Goal: Information Seeking & Learning: Understand process/instructions

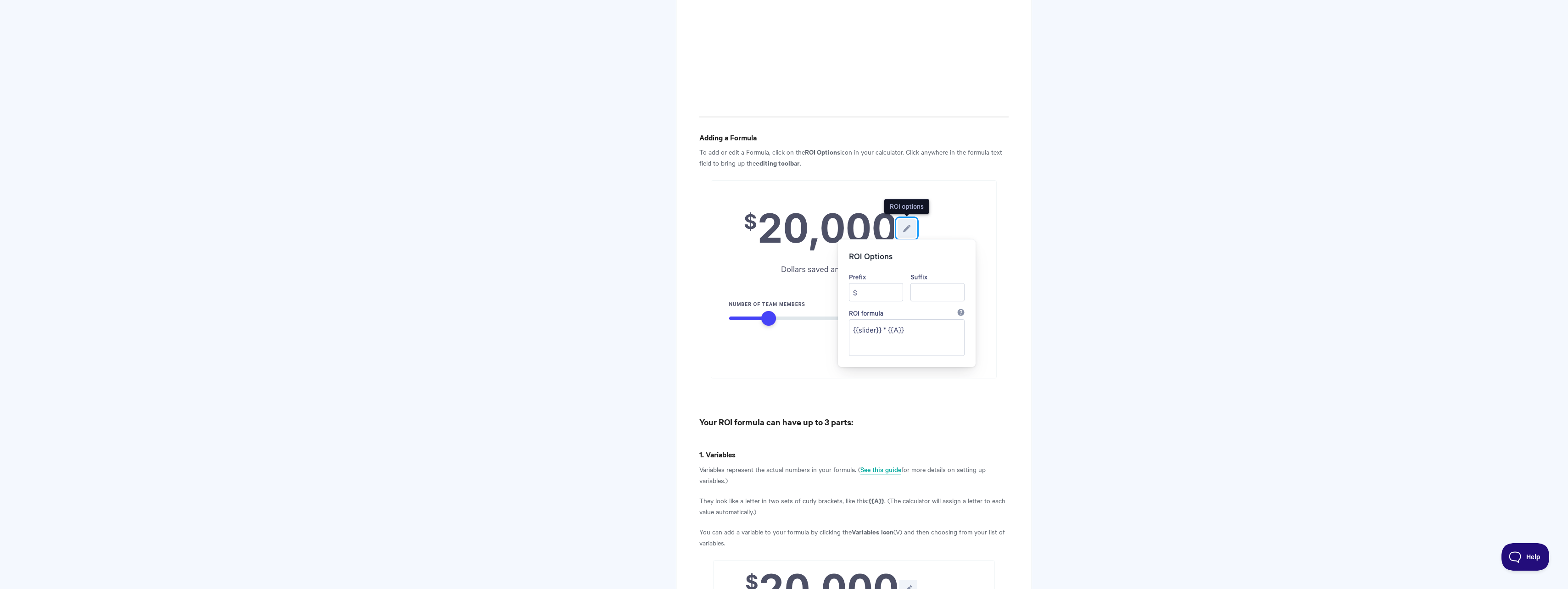
scroll to position [642, 0]
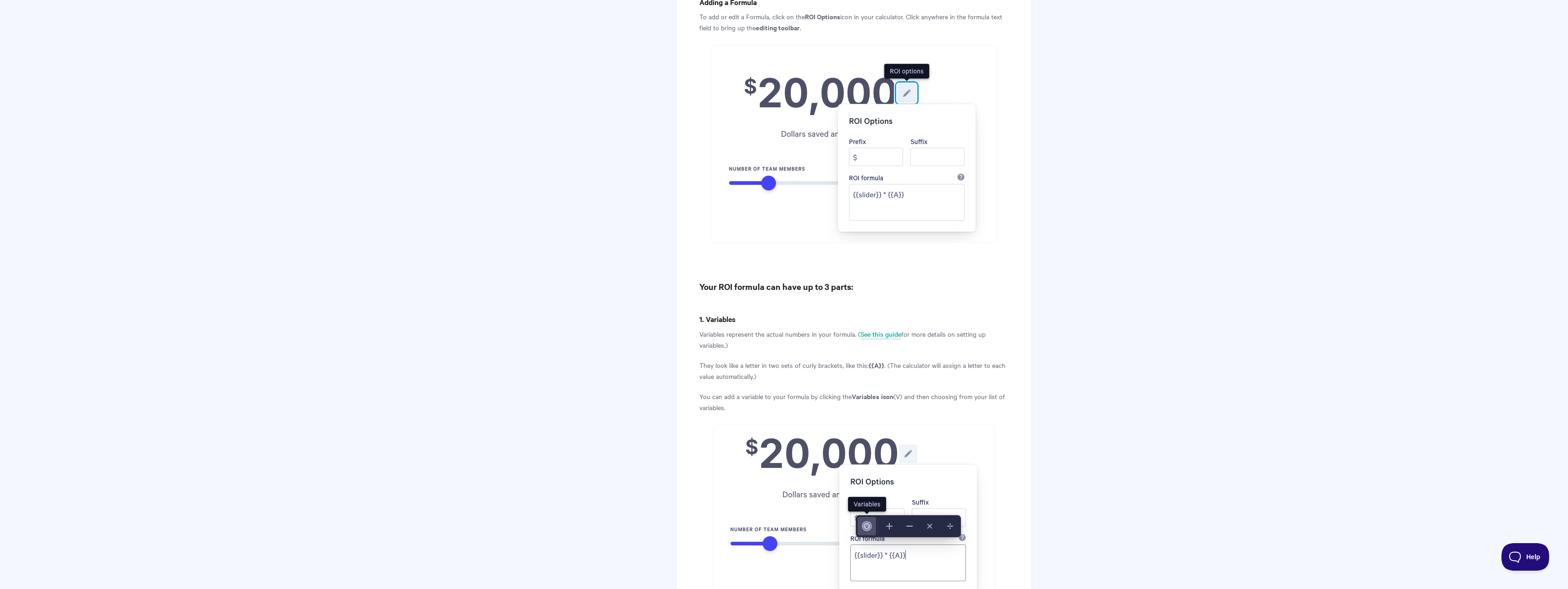
click at [993, 97] on img at bounding box center [854, 144] width 286 height 199
click at [781, 50] on img at bounding box center [854, 144] width 286 height 199
click at [868, 204] on img at bounding box center [854, 144] width 286 height 199
drag, startPoint x: 763, startPoint y: 28, endPoint x: 784, endPoint y: 27, distance: 21.0
click at [784, 27] on strong "editing toolbar" at bounding box center [778, 27] width 44 height 10
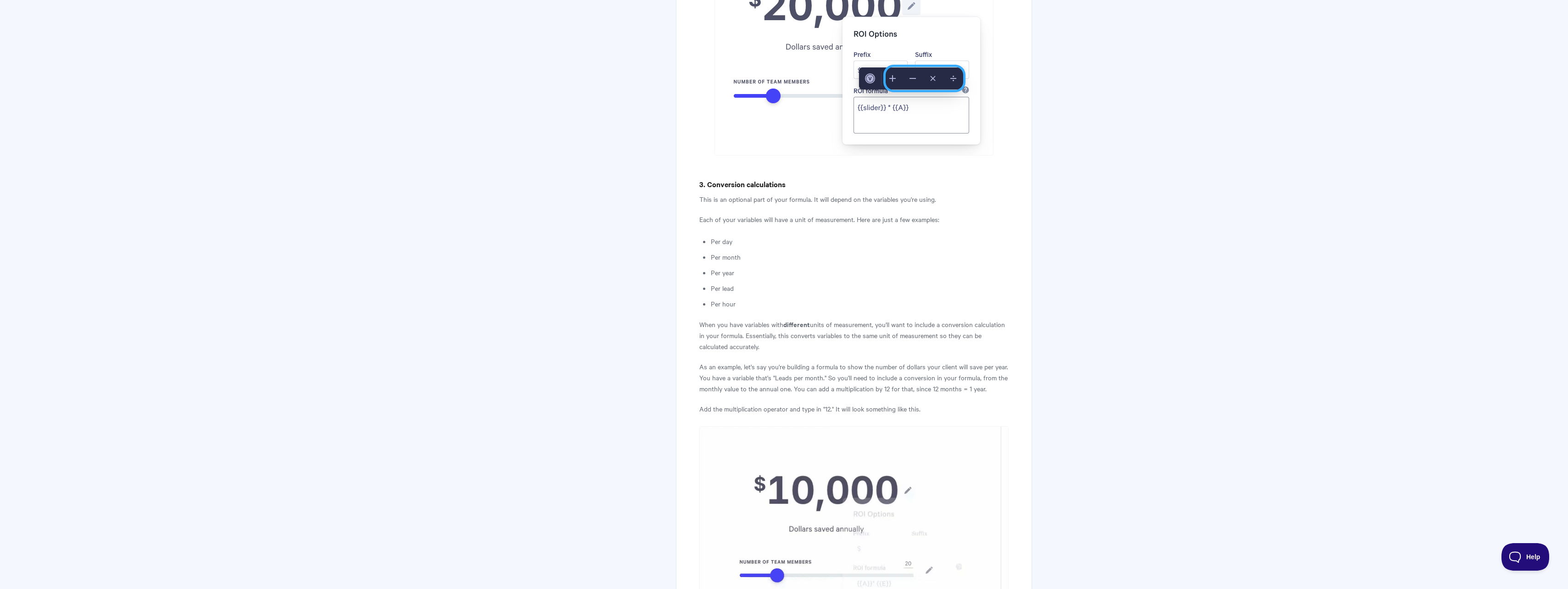
scroll to position [1560, 0]
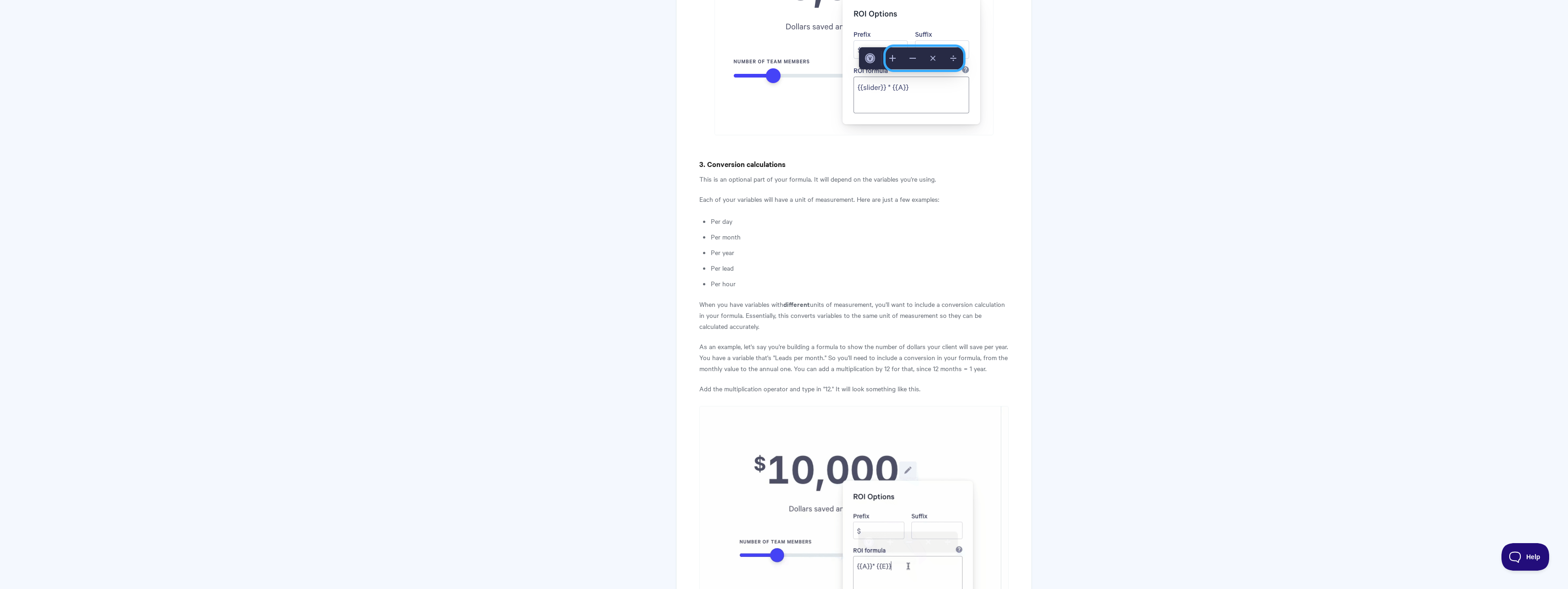
click at [802, 439] on img at bounding box center [854, 509] width 309 height 207
click at [802, 443] on img at bounding box center [854, 509] width 309 height 207
drag, startPoint x: 751, startPoint y: 320, endPoint x: 882, endPoint y: 317, distance: 131.0
click at [882, 383] on p "Add the multiplication operator and type in "12." It will look something like t…" at bounding box center [854, 388] width 309 height 11
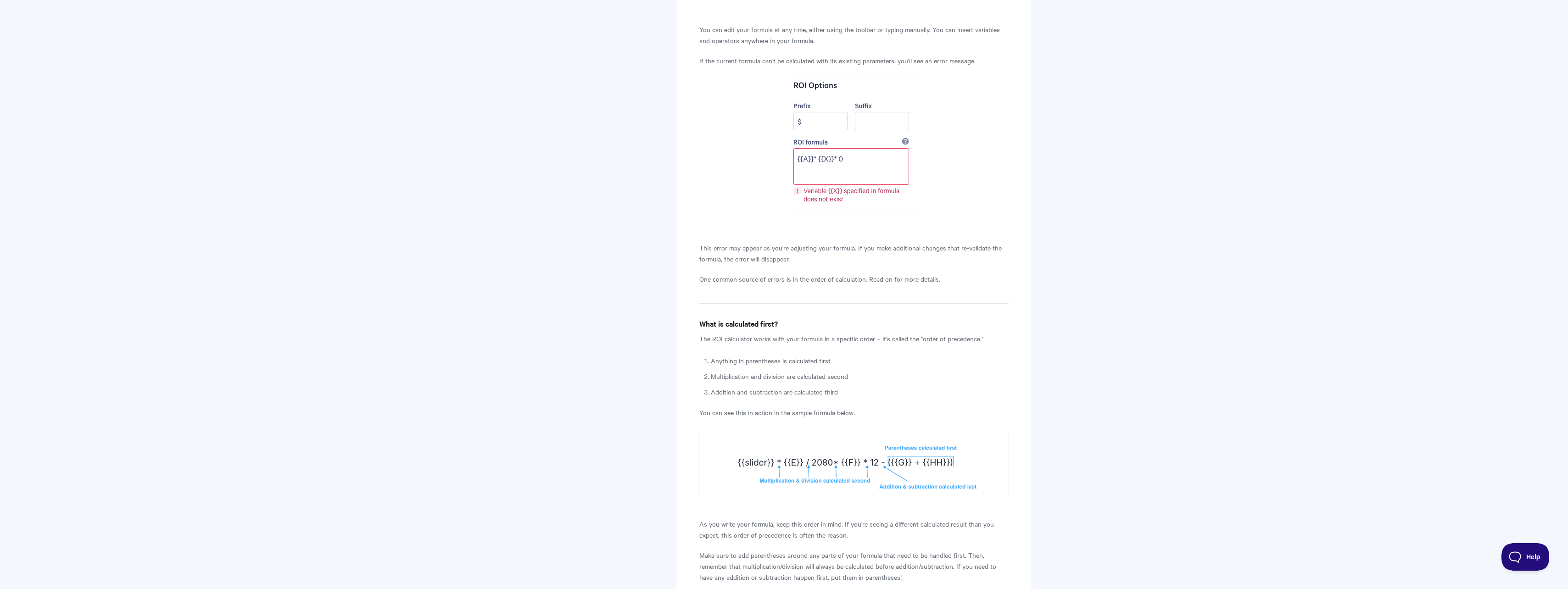
scroll to position [3134, 0]
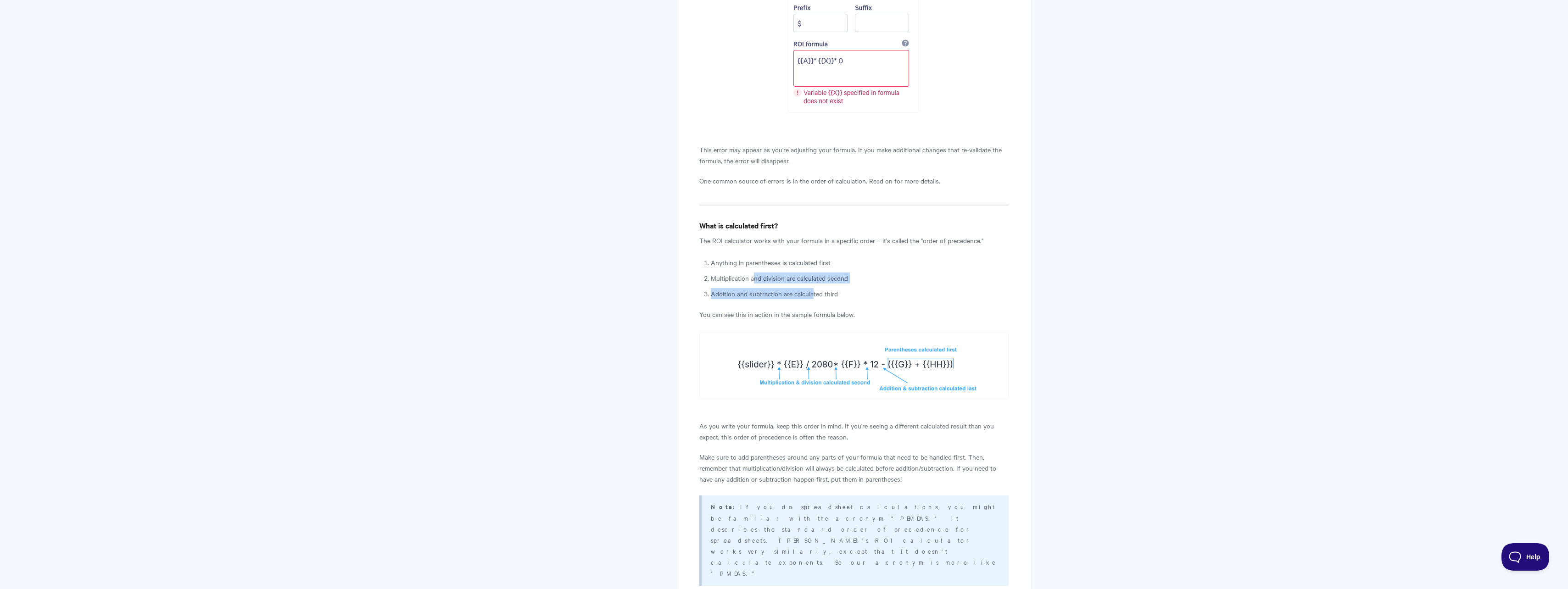
drag, startPoint x: 755, startPoint y: 173, endPoint x: 813, endPoint y: 189, distance: 60.2
click at [813, 257] on ol "Anything in parentheses is calculated first Multiplication and division are cal…" at bounding box center [860, 277] width 297 height 42
drag, startPoint x: 813, startPoint y: 189, endPoint x: 803, endPoint y: 199, distance: 14.1
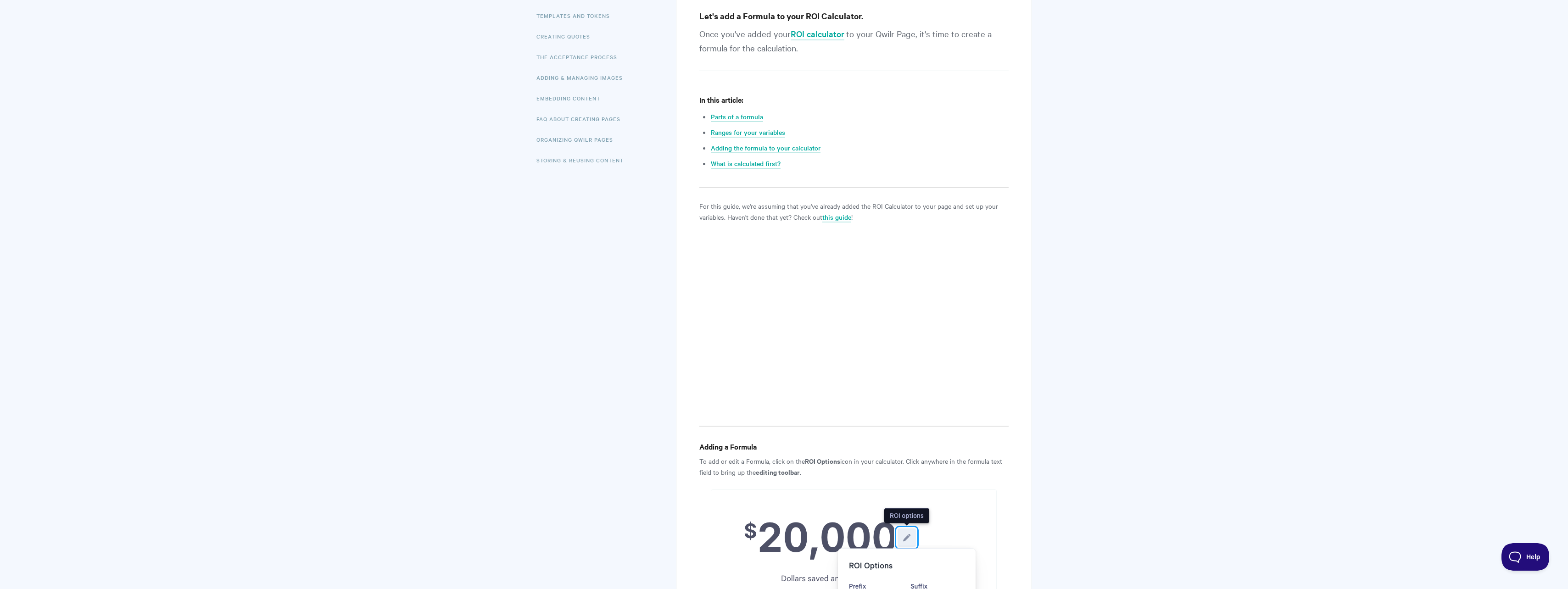
scroll to position [14, 0]
